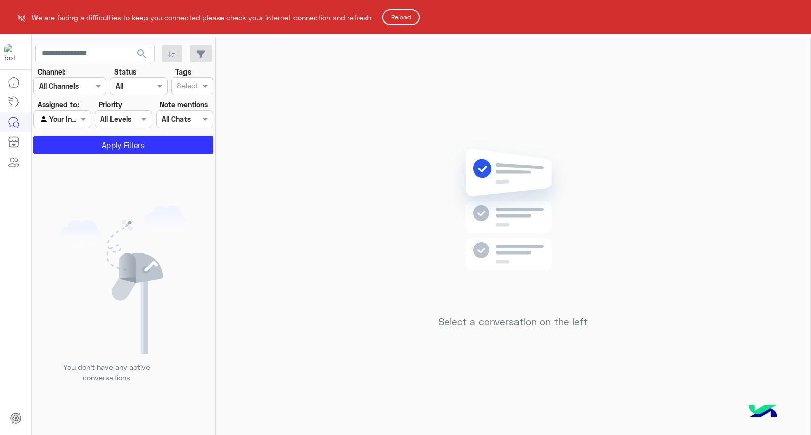
click at [416, 15] on button "Reload" at bounding box center [401, 17] width 38 height 16
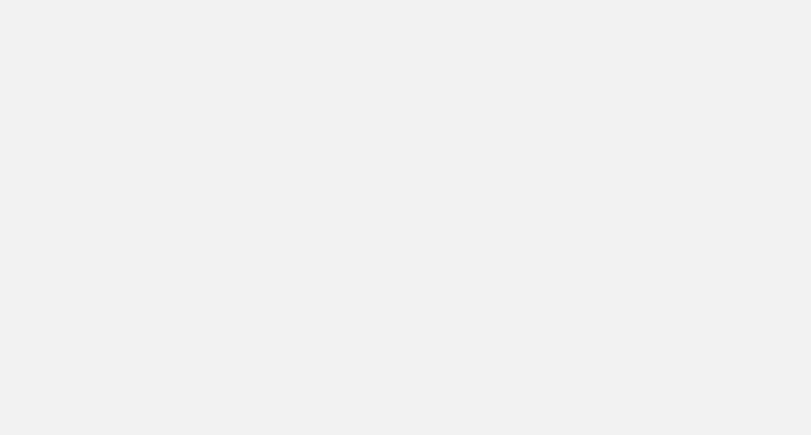
click at [797, 19] on app-root at bounding box center [405, 217] width 811 height 435
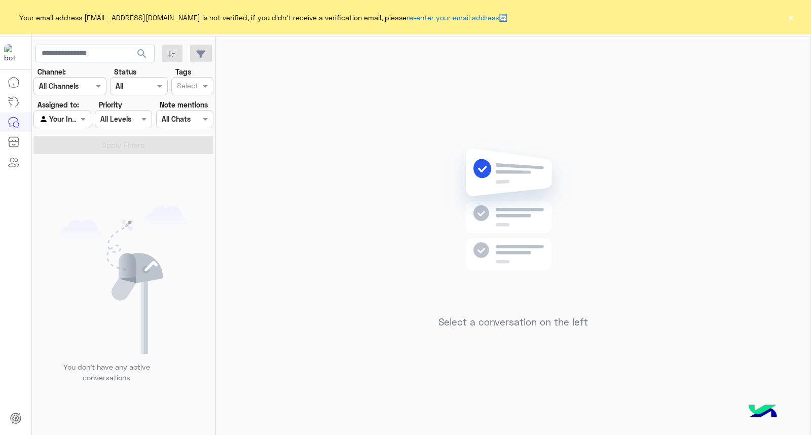
click at [787, 17] on button "×" at bounding box center [791, 17] width 10 height 10
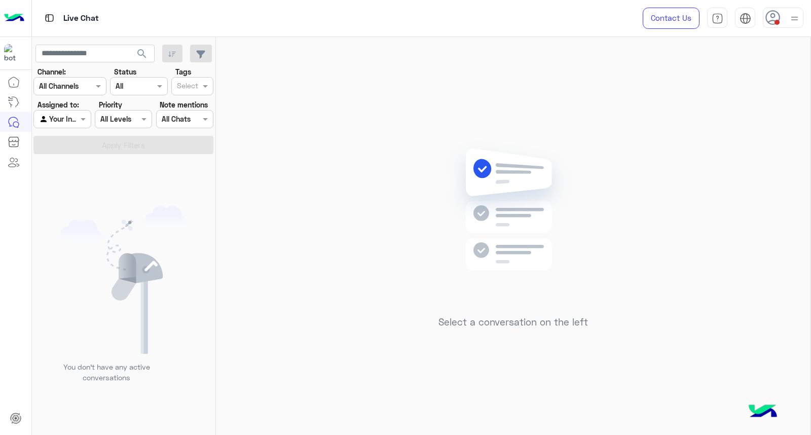
click at [787, 17] on div at bounding box center [783, 18] width 41 height 20
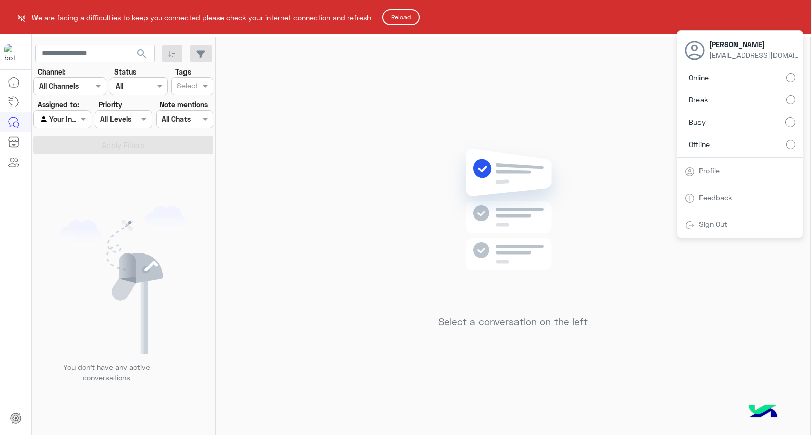
drag, startPoint x: 670, startPoint y: 343, endPoint x: 669, endPoint y: 327, distance: 16.2
click at [670, 343] on html "We are facing a difficulties to keep you connected please check your internet c…" at bounding box center [405, 217] width 811 height 435
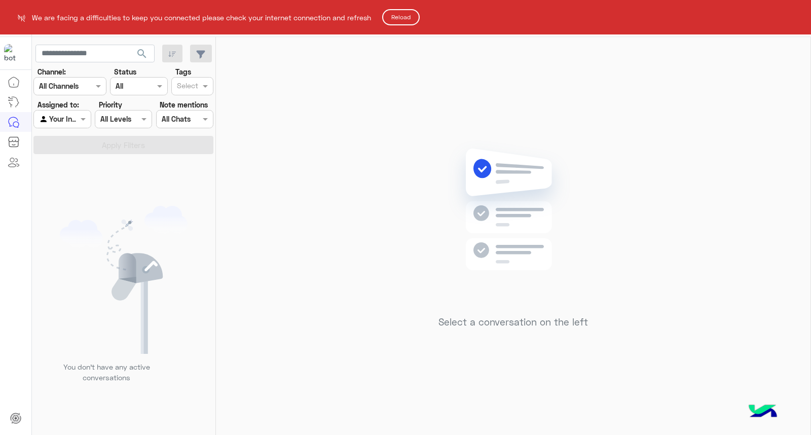
click at [389, 14] on button "Reload" at bounding box center [401, 17] width 38 height 16
